Goal: Task Accomplishment & Management: Use online tool/utility

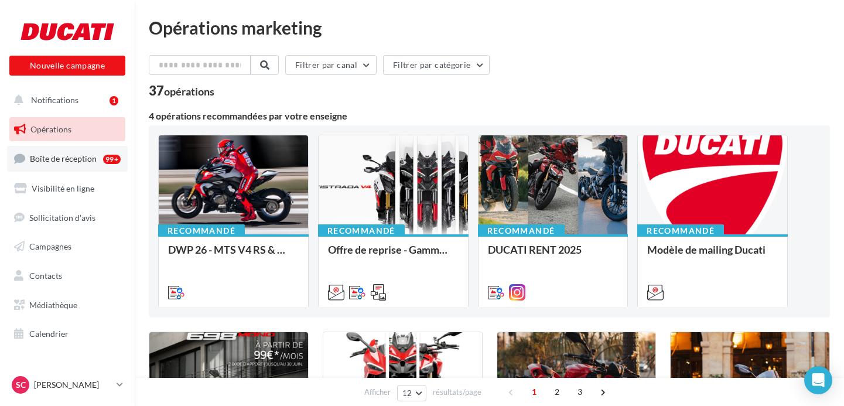
click at [57, 159] on span "Boîte de réception" at bounding box center [63, 158] width 67 height 10
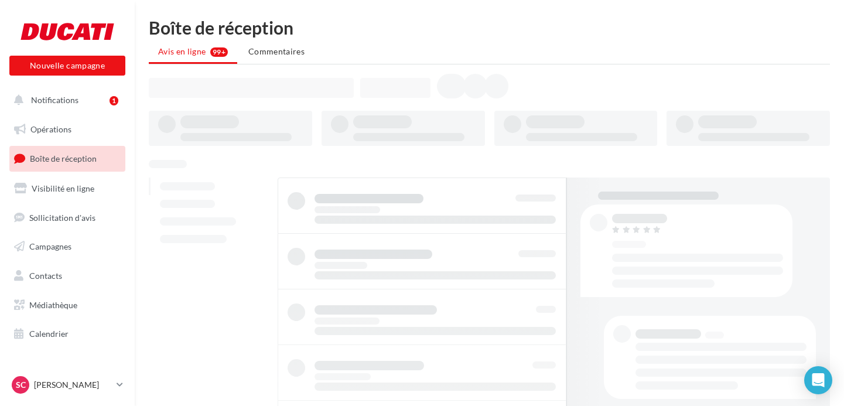
click at [69, 100] on span "Notifications" at bounding box center [54, 100] width 47 height 10
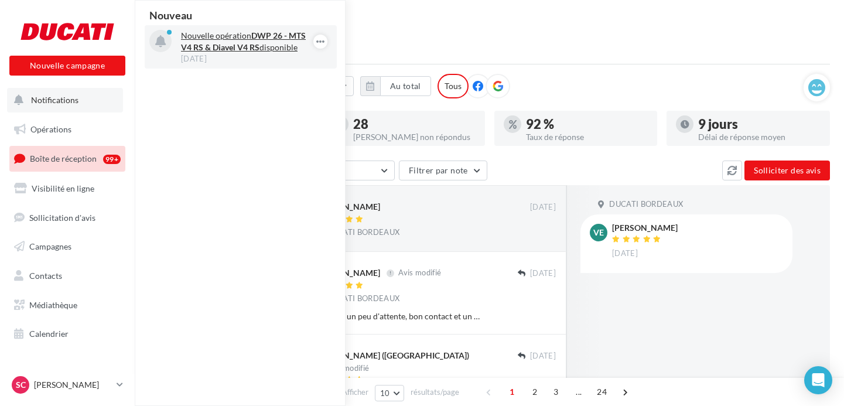
click at [208, 46] on strong "DWP 26 - MTS V4 RS & Diavel V4 RS" at bounding box center [243, 41] width 125 height 22
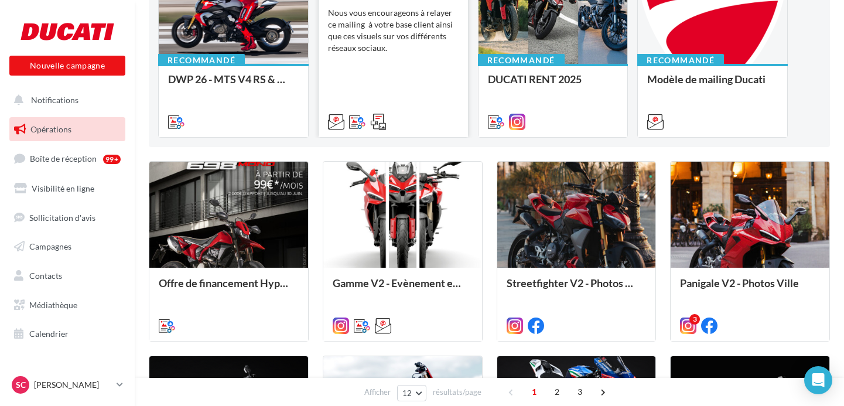
scroll to position [171, 0]
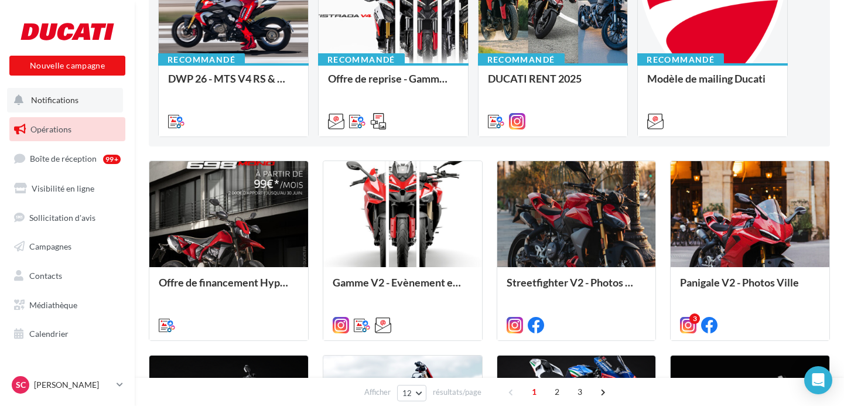
click at [54, 102] on span "Notifications" at bounding box center [54, 100] width 47 height 10
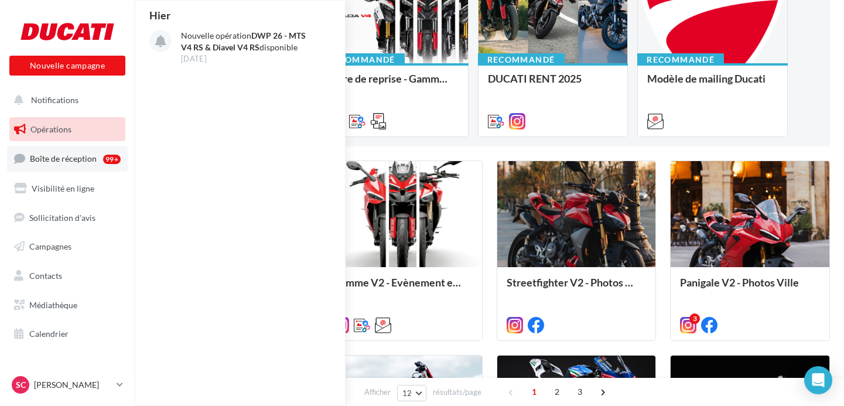
click at [51, 161] on span "Boîte de réception" at bounding box center [63, 158] width 67 height 10
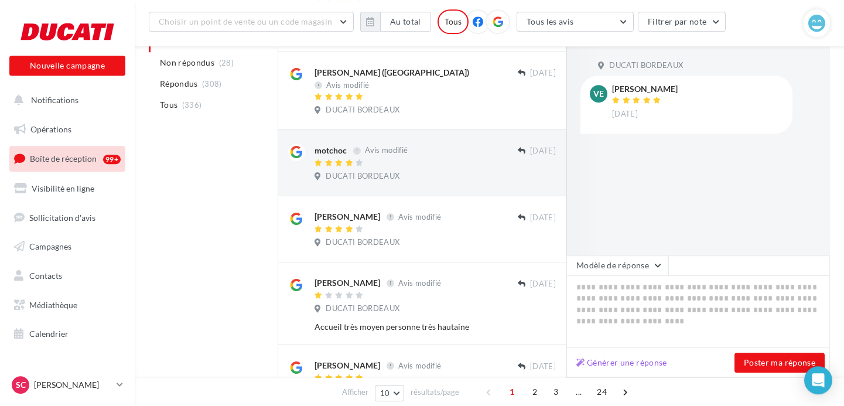
scroll to position [294, 0]
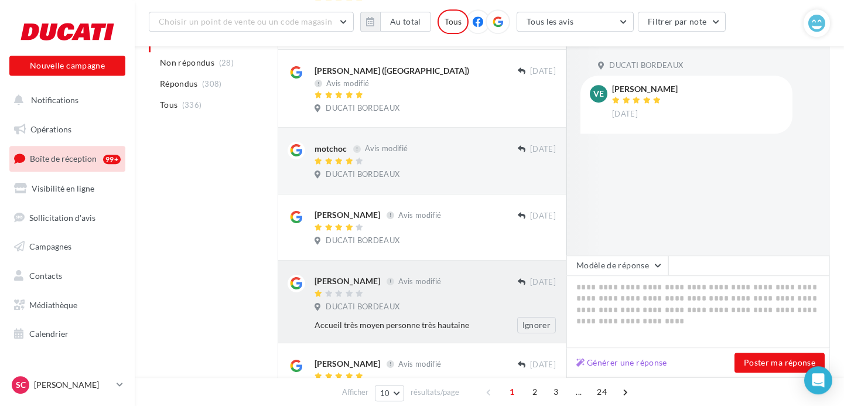
click at [442, 290] on div at bounding box center [415, 294] width 203 height 10
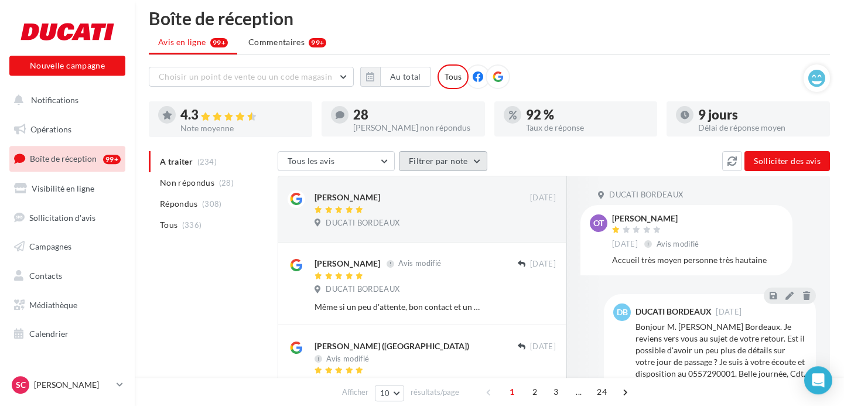
scroll to position [0, 0]
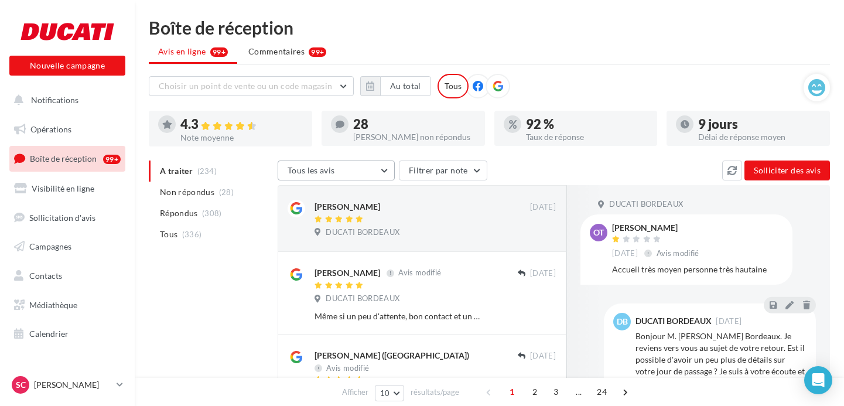
click at [387, 174] on button "Tous les avis" at bounding box center [336, 170] width 117 height 20
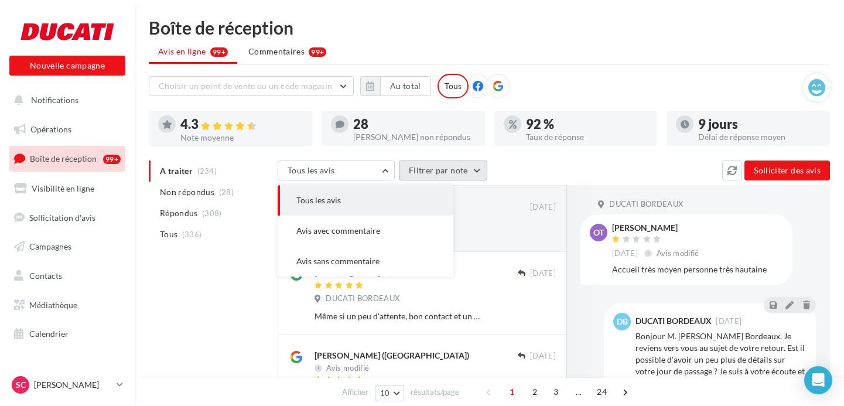
click at [447, 175] on button "Filtrer par note" at bounding box center [443, 170] width 88 height 20
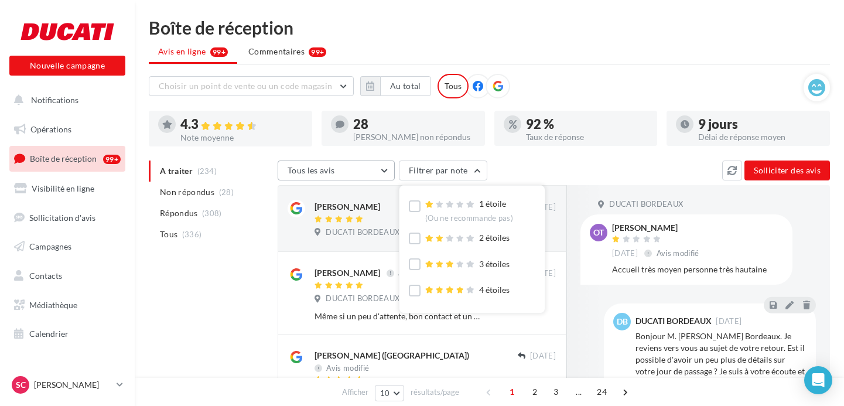
click at [368, 170] on button "Tous les avis" at bounding box center [336, 170] width 117 height 20
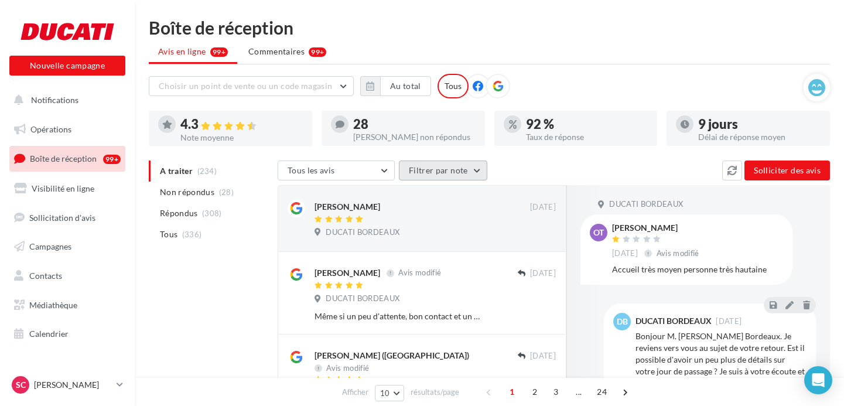
click at [436, 169] on button "Filtrer par note" at bounding box center [443, 170] width 88 height 20
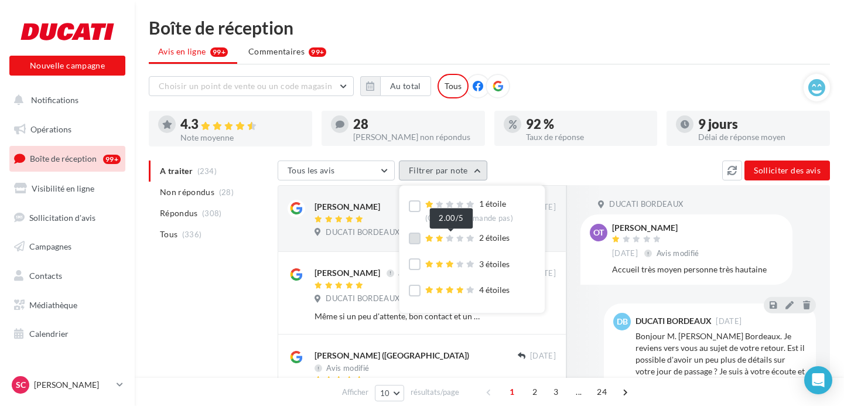
scroll to position [36, 0]
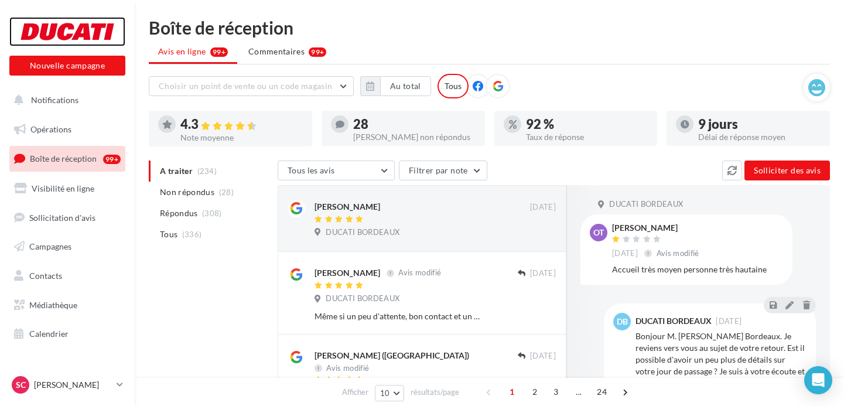
click at [69, 34] on div at bounding box center [67, 31] width 94 height 29
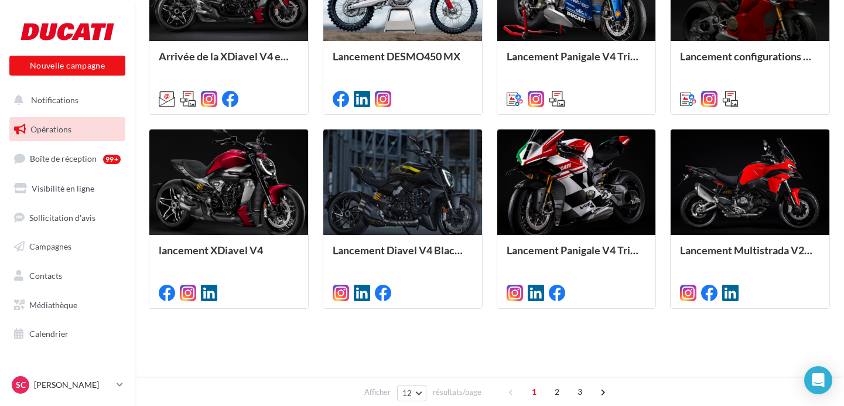
scroll to position [322, 0]
